Goal: Information Seeking & Learning: Learn about a topic

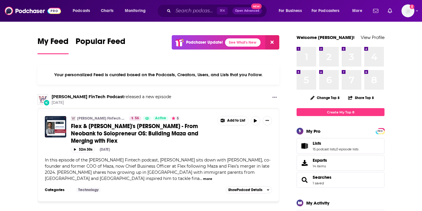
click at [188, 16] on div "⌘ K Open Advanced New" at bounding box center [212, 10] width 110 height 13
click at [186, 10] on input "Search podcasts, credits, & more..." at bounding box center [195, 10] width 44 height 9
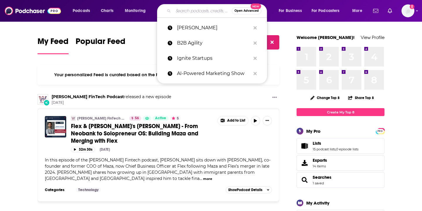
paste input "THE KING DEMS PODCAST"
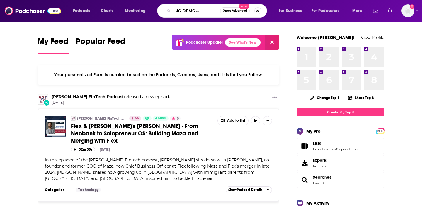
type input "THE KING DEMS PODCAST"
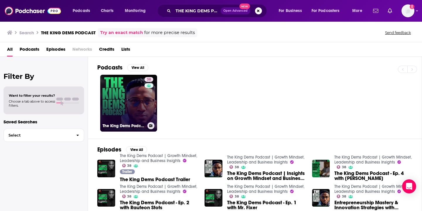
click at [132, 110] on link "38 The King Dems Podcast | Growth Mindset, Leadership and Business Insights" at bounding box center [128, 103] width 57 height 57
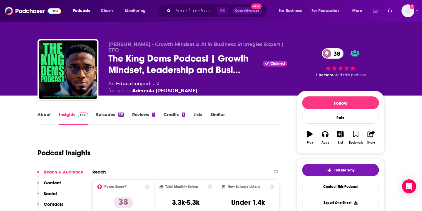
click at [110, 116] on link "Episodes 131" at bounding box center [110, 118] width 28 height 13
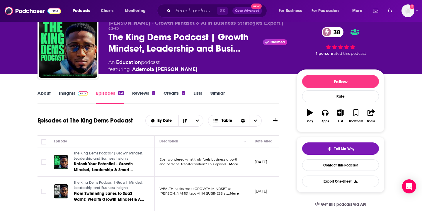
scroll to position [16, 0]
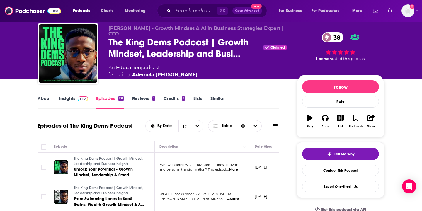
click at [42, 99] on link "About" at bounding box center [43, 101] width 13 height 13
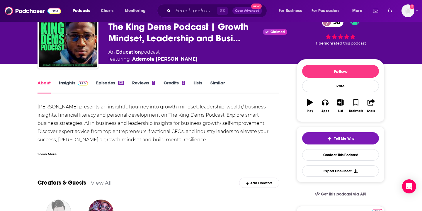
scroll to position [17, 0]
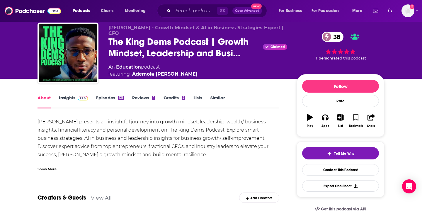
click at [84, 97] on img at bounding box center [83, 98] width 10 height 5
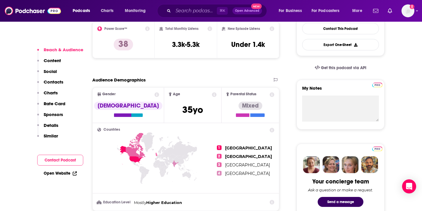
scroll to position [159, 0]
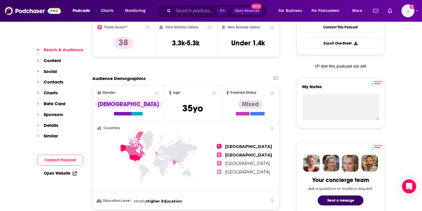
click at [60, 173] on link "Open Website" at bounding box center [60, 173] width 33 height 5
